Goal: Task Accomplishment & Management: Manage account settings

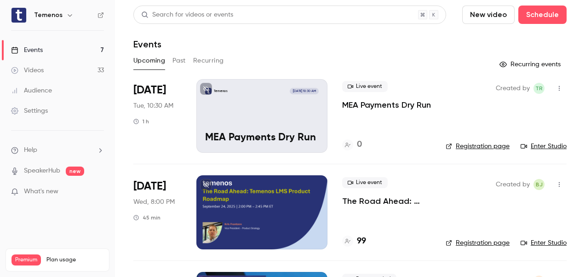
scroll to position [469, 0]
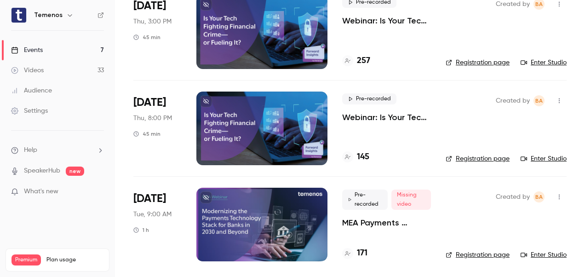
click at [277, 230] on div at bounding box center [261, 225] width 131 height 74
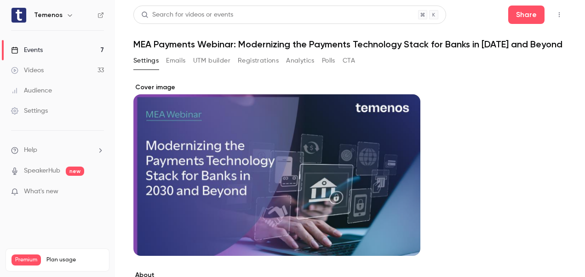
click at [258, 68] on button "Registrations" at bounding box center [258, 60] width 41 height 15
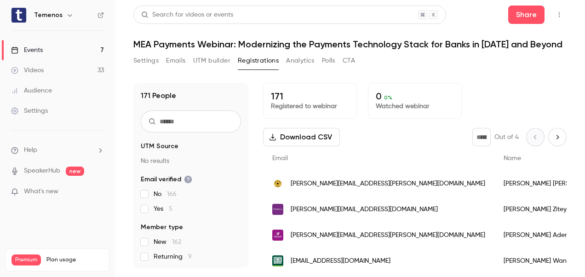
click at [315, 138] on button "Download CSV" at bounding box center [301, 137] width 77 height 18
click at [188, 185] on fieldset "Email verified No 166 Yes 5" at bounding box center [191, 194] width 100 height 39
click at [189, 185] on fieldset "Email verified No 166 Yes 5" at bounding box center [191, 194] width 100 height 39
click at [185, 182] on icon "facet-groups" at bounding box center [188, 180] width 8 height 8
